Goal: Task Accomplishment & Management: Complete application form

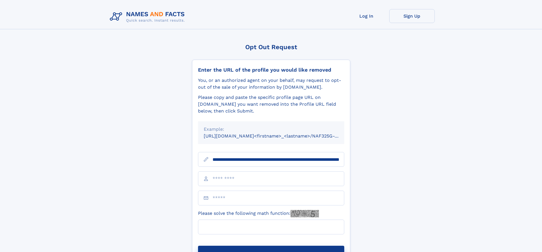
scroll to position [0, 57]
type input "**********"
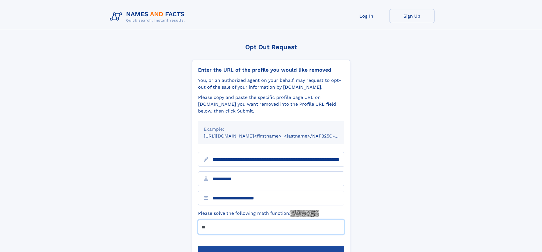
type input "**"
click at [271, 246] on button "Submit Opt Out Request" at bounding box center [271, 255] width 146 height 18
